Goal: Obtain resource: Download file/media

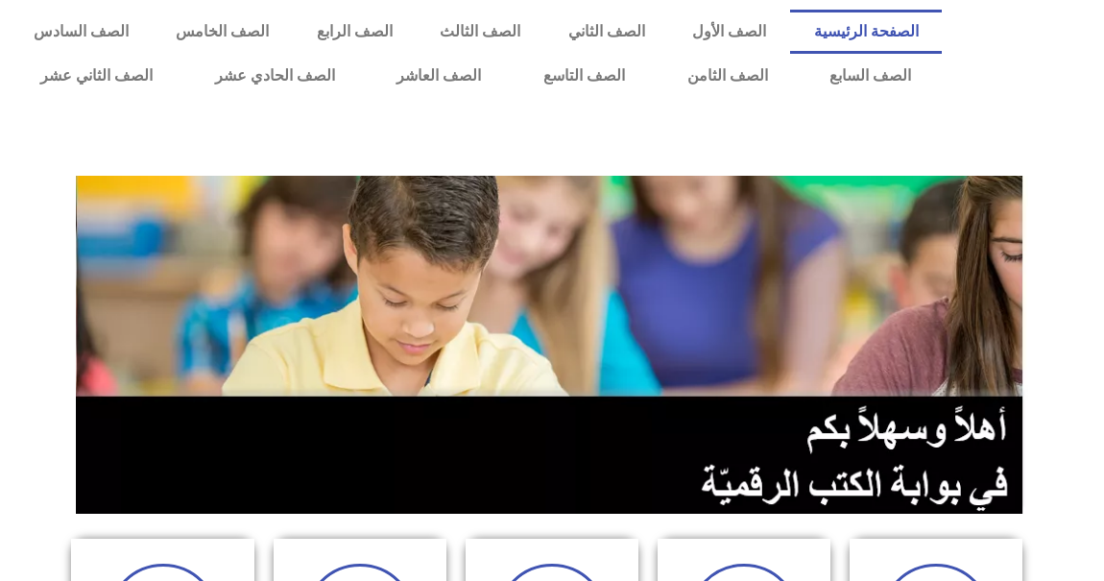
scroll to position [261, 0]
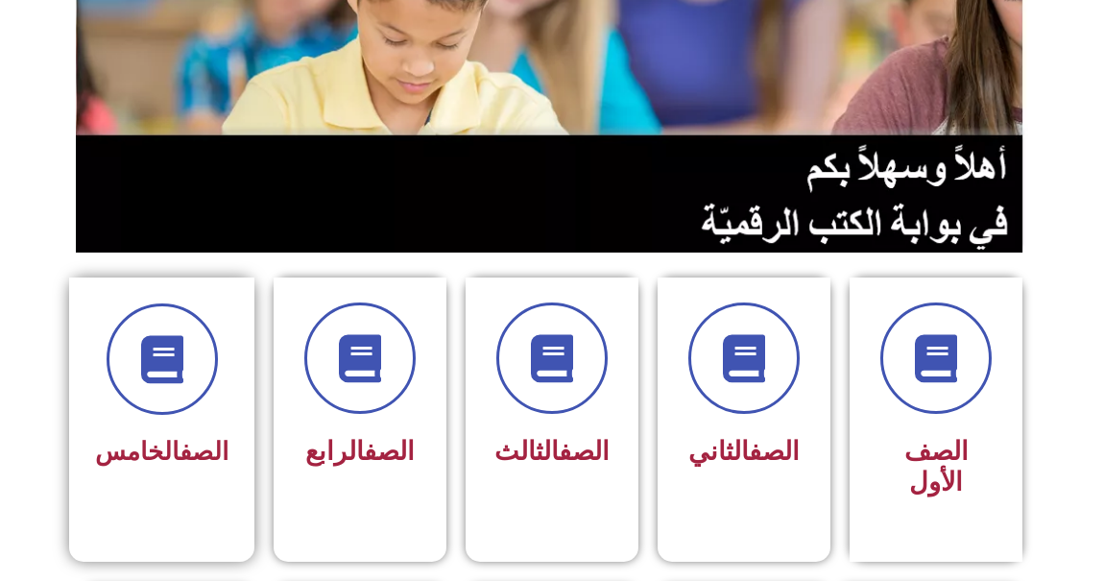
click at [198, 449] on link "الصف" at bounding box center [204, 451] width 49 height 29
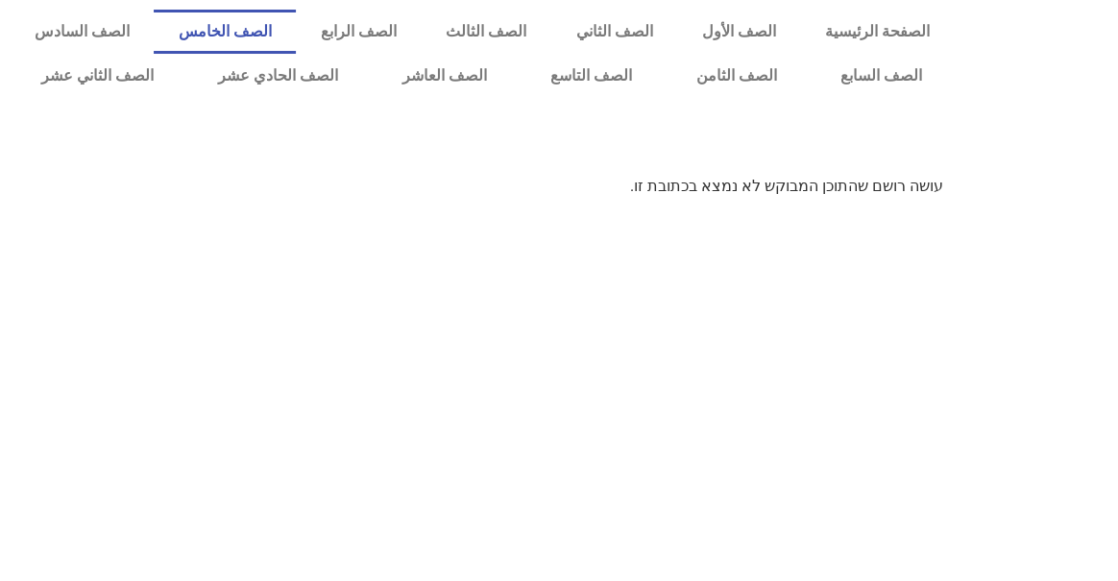
click at [296, 29] on link "الصف الخامس" at bounding box center [225, 32] width 142 height 44
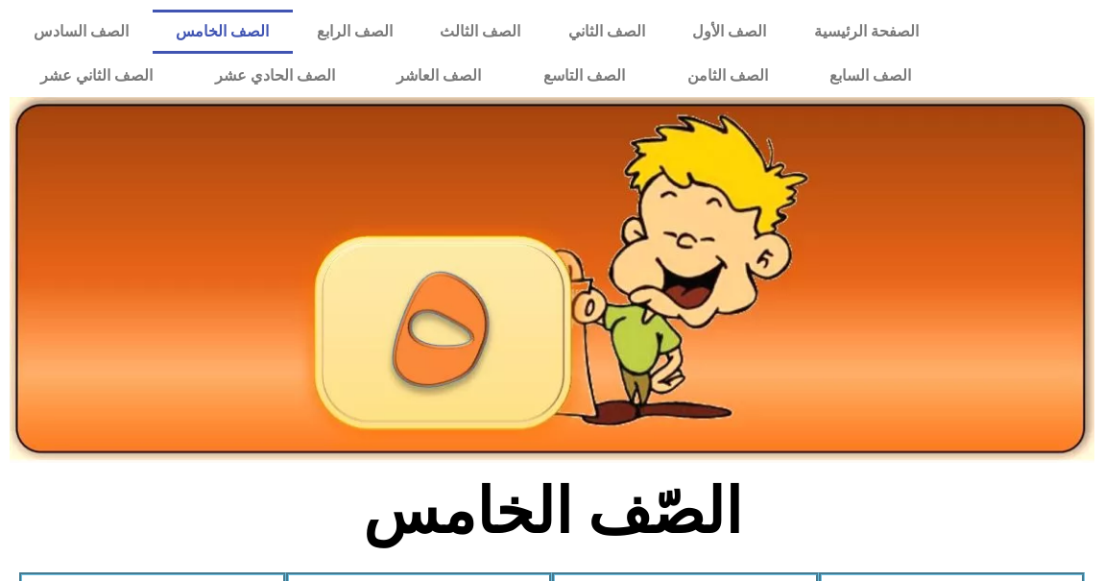
scroll to position [436, 0]
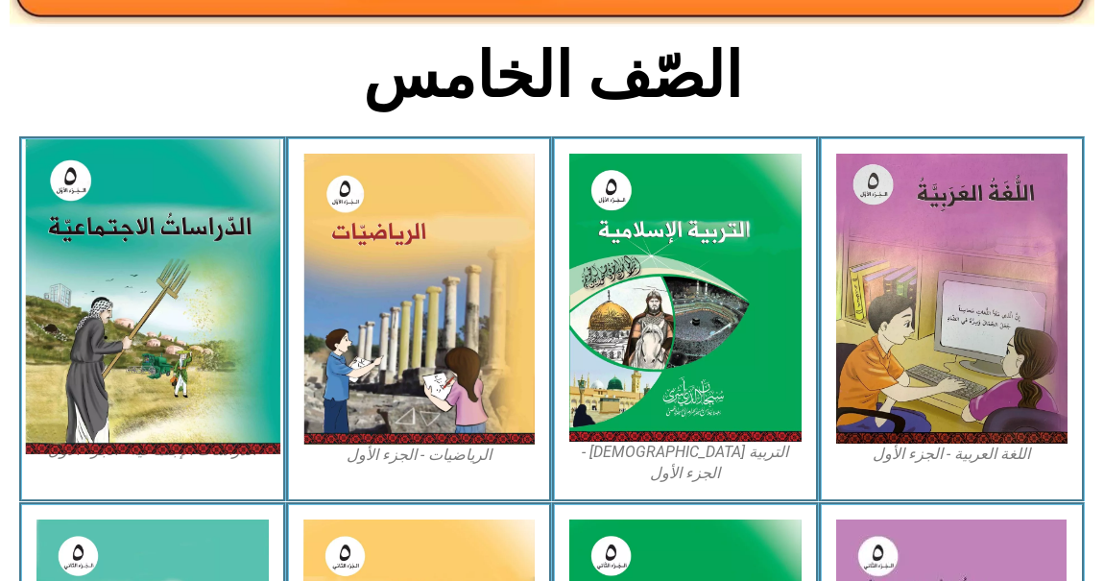
click at [118, 403] on img at bounding box center [152, 296] width 255 height 315
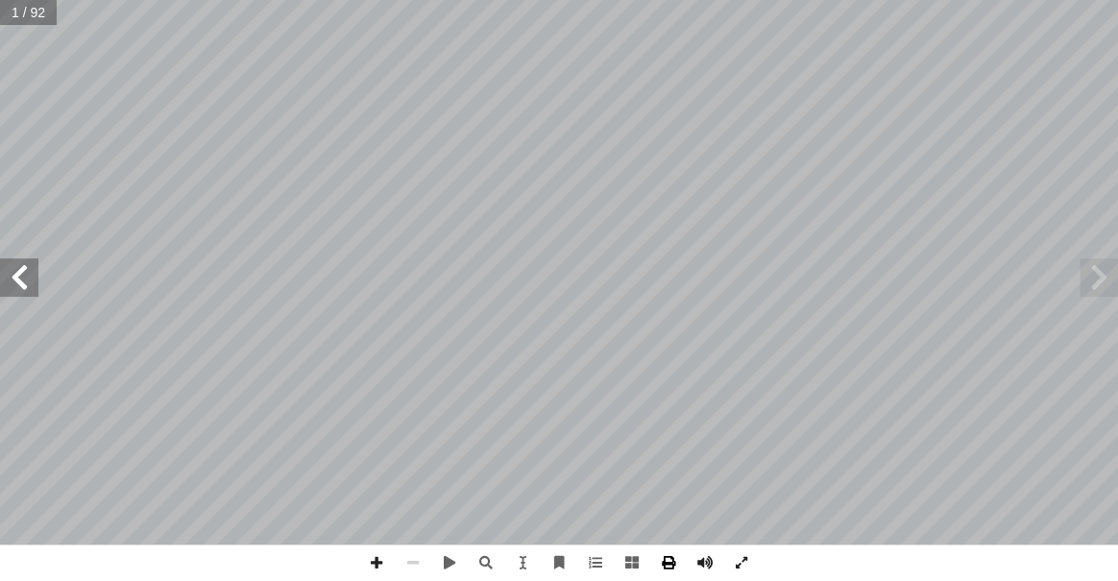
click at [664, 561] on span at bounding box center [668, 562] width 36 height 36
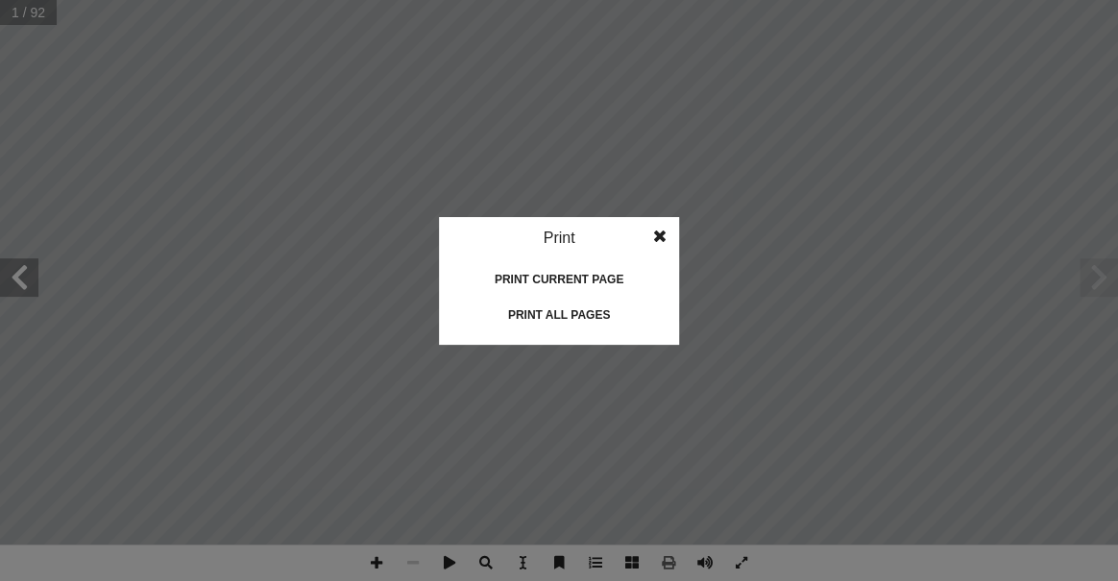
click at [585, 306] on div "Print all pages" at bounding box center [559, 315] width 192 height 31
